Goal: Task Accomplishment & Management: Manage account settings

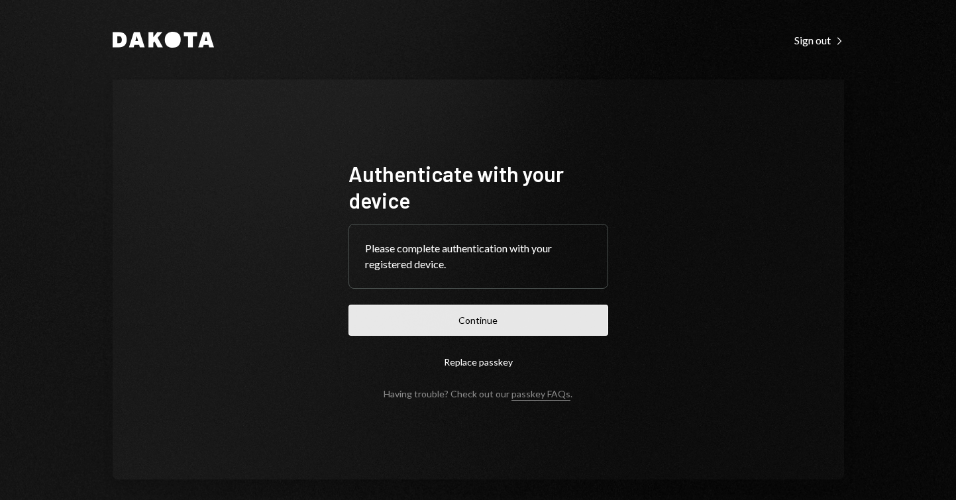
click at [472, 325] on button "Continue" at bounding box center [478, 320] width 260 height 31
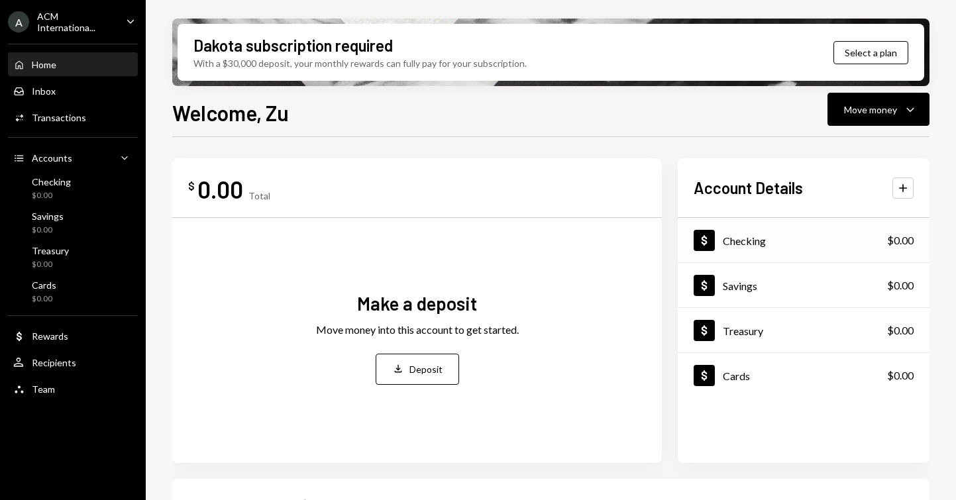
click at [811, 254] on div "Dollar Checking $0.00" at bounding box center [804, 240] width 252 height 43
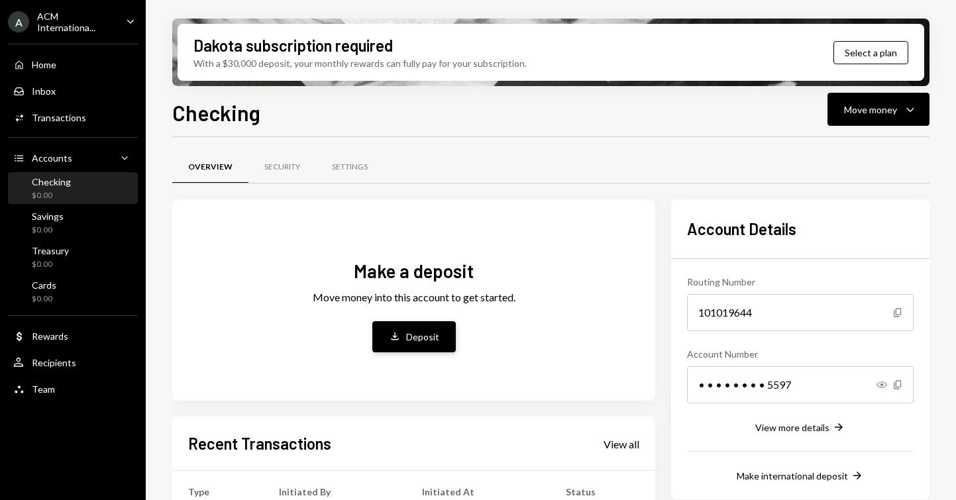
click at [431, 340] on div "Deposit" at bounding box center [422, 337] width 33 height 14
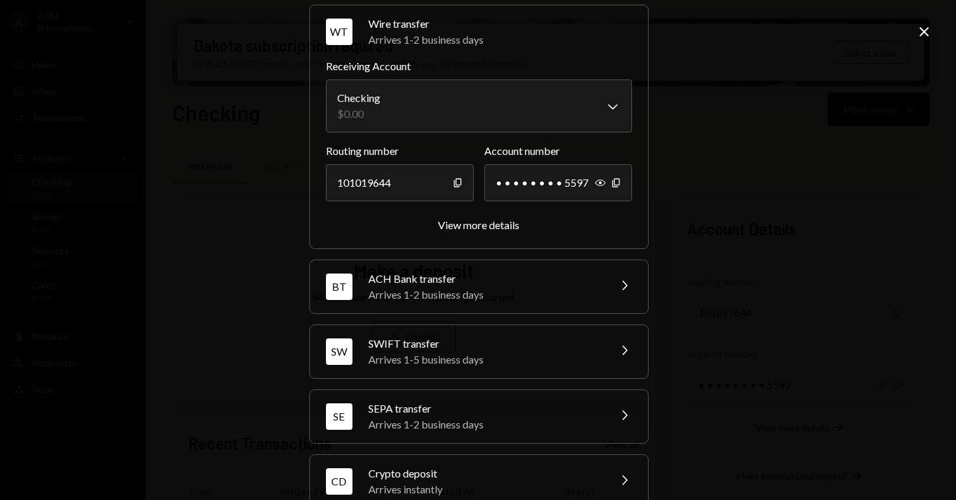
scroll to position [81, 0]
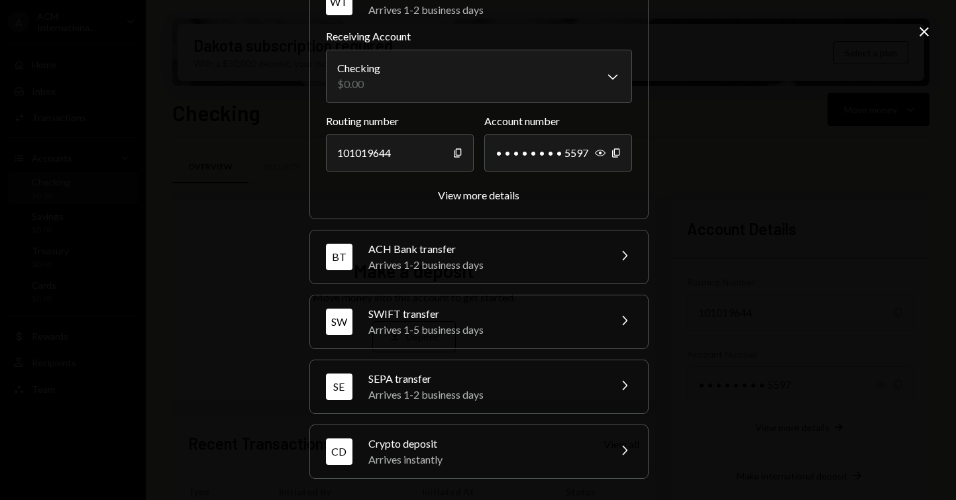
click at [584, 444] on div "Crypto deposit" at bounding box center [484, 444] width 232 height 16
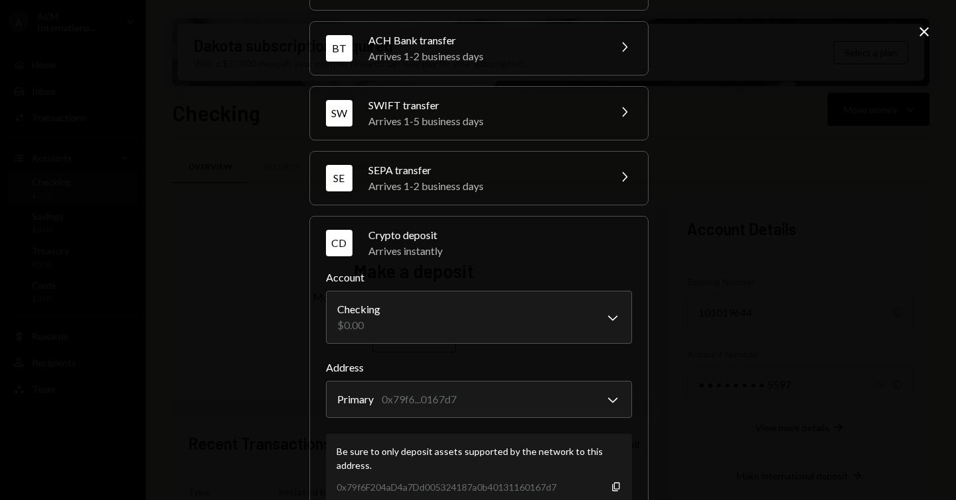
scroll to position [103, 0]
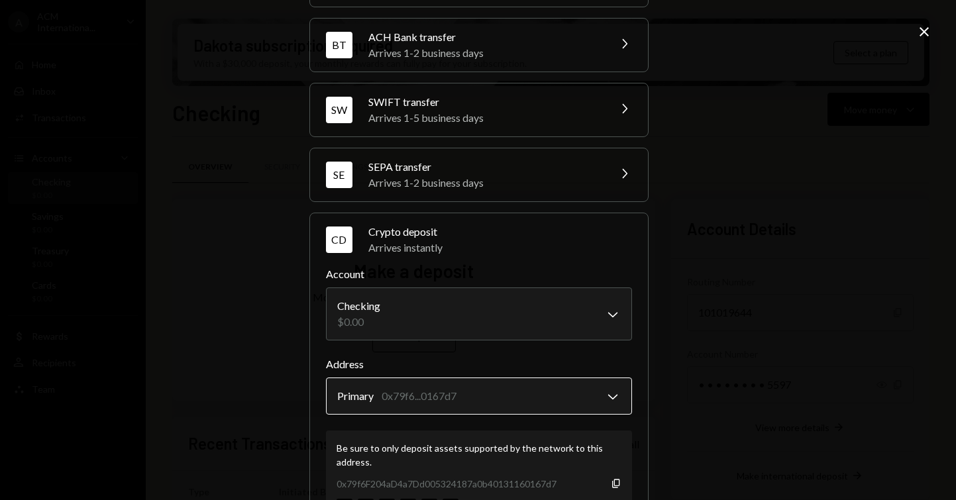
click at [604, 394] on body "A ACM Internationa... Caret Down Home Home Inbox Inbox Activities Transactions …" at bounding box center [478, 250] width 956 height 500
click at [924, 36] on icon "Close" at bounding box center [924, 32] width 16 height 16
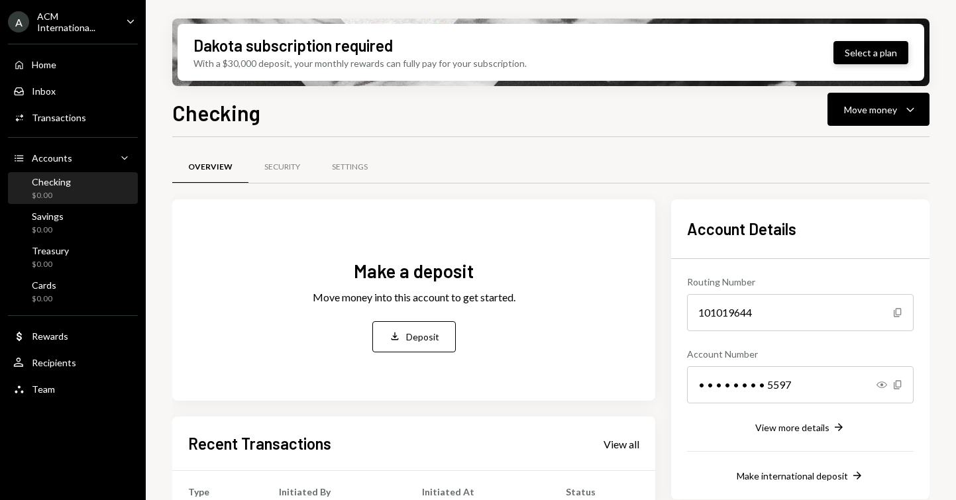
click at [860, 48] on button "Select a plan" at bounding box center [870, 52] width 75 height 23
